Goal: Task Accomplishment & Management: Use online tool/utility

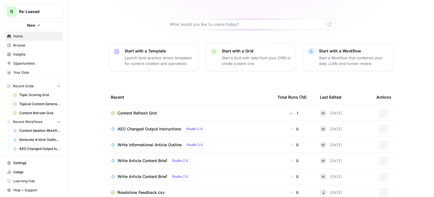
scroll to position [63, 0]
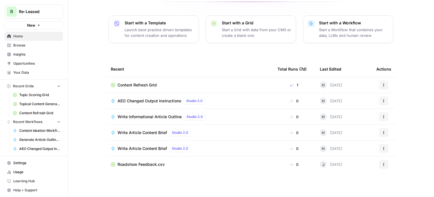
click at [147, 85] on span "Content Refresh Grid" at bounding box center [137, 85] width 39 height 6
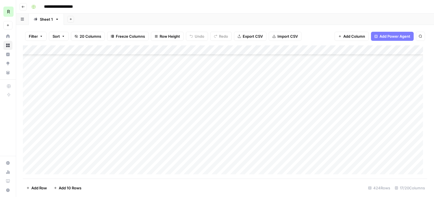
scroll to position [198, 0]
click at [226, 48] on div "Add Column" at bounding box center [225, 111] width 405 height 133
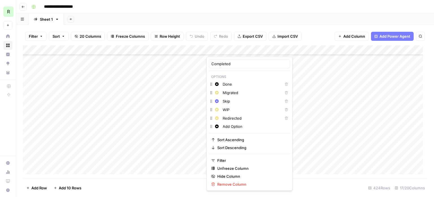
click at [200, 19] on div "Add Sheet" at bounding box center [249, 19] width 370 height 11
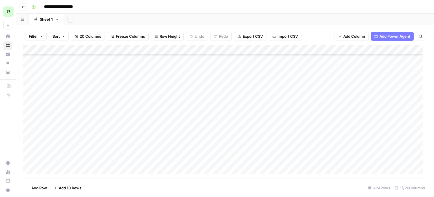
click at [228, 140] on div "Add Column" at bounding box center [225, 111] width 405 height 133
click at [221, 132] on div "Add Column" at bounding box center [225, 111] width 405 height 133
click at [227, 140] on div "Add Column" at bounding box center [225, 111] width 405 height 133
click at [227, 129] on div "Add Column" at bounding box center [225, 111] width 405 height 133
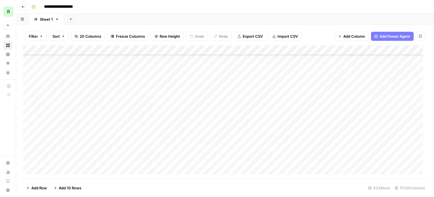
click at [228, 106] on div "Add Column" at bounding box center [225, 111] width 405 height 133
click at [233, 139] on div "Add Column" at bounding box center [225, 111] width 405 height 133
click at [234, 151] on div "Add Column" at bounding box center [225, 111] width 405 height 133
